Goal: Task Accomplishment & Management: Use online tool/utility

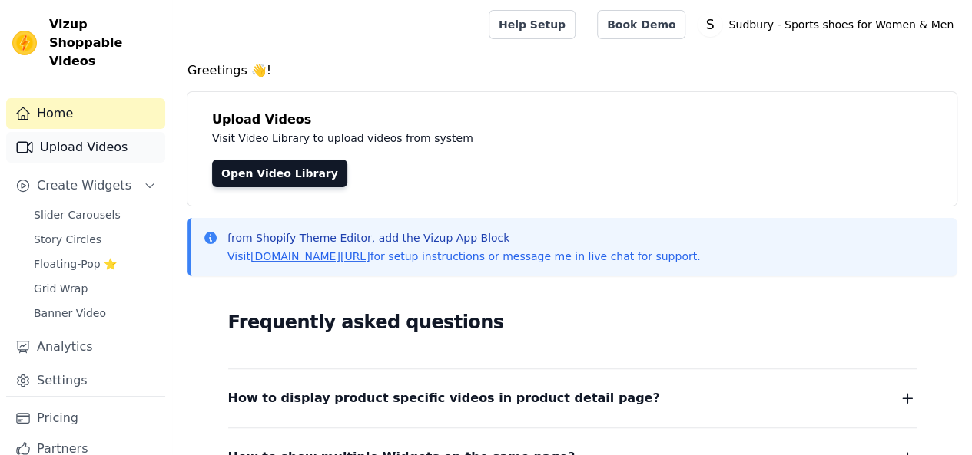
click at [88, 137] on link "Upload Videos" at bounding box center [85, 147] width 159 height 31
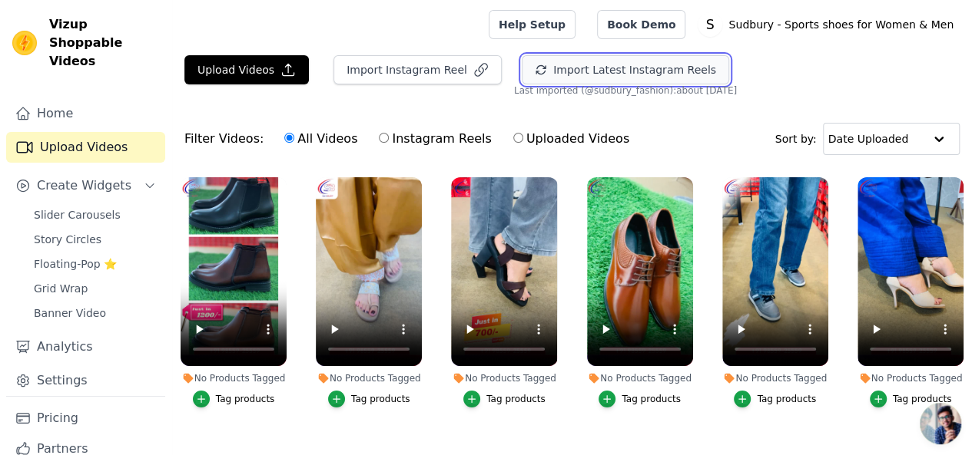
click at [557, 76] on button "Import Latest Instagram Reels" at bounding box center [625, 69] width 207 height 29
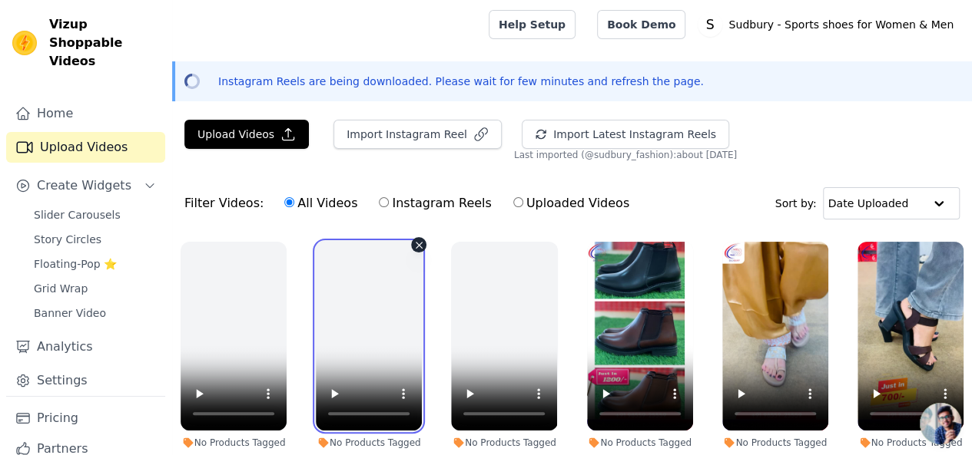
click at [381, 260] on video at bounding box center [369, 336] width 106 height 189
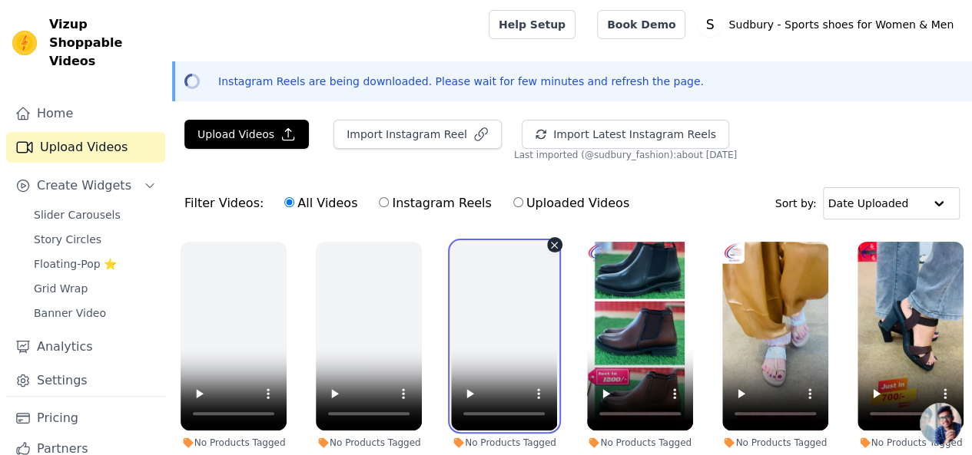
click at [504, 285] on video at bounding box center [504, 336] width 106 height 189
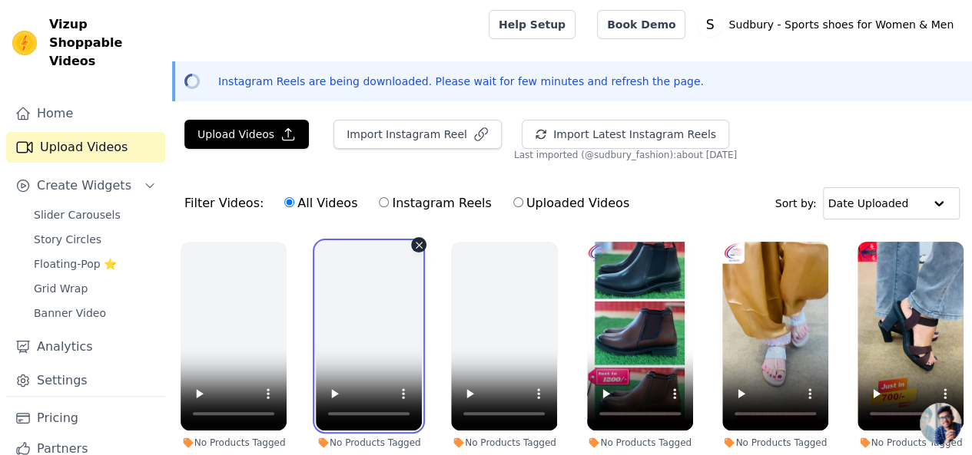
click at [366, 272] on video at bounding box center [369, 336] width 106 height 189
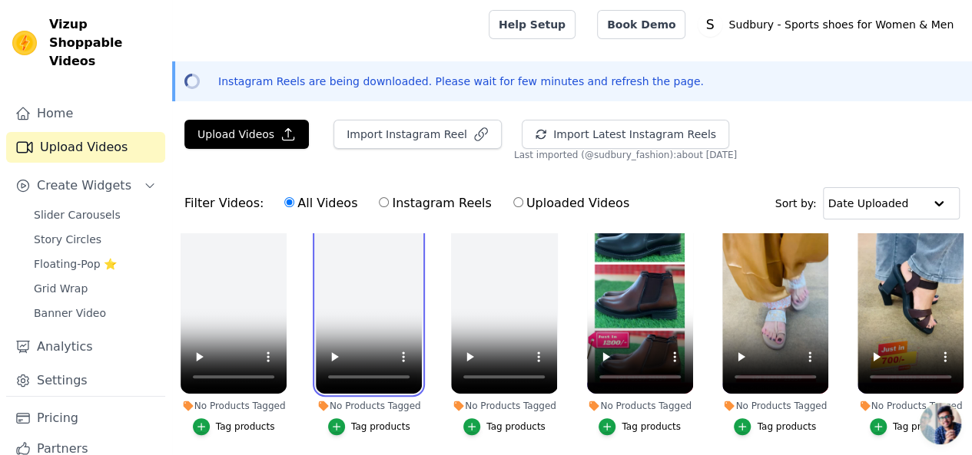
scroll to position [35, 0]
